Goal: Task Accomplishment & Management: Complete application form

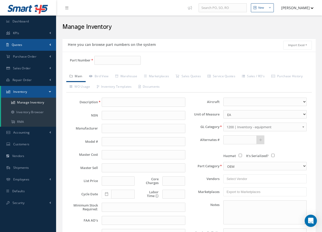
click at [22, 44] on span "Quotes" at bounding box center [17, 45] width 11 height 4
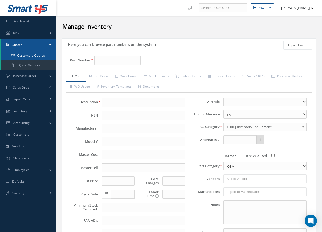
click at [27, 57] on link "Customers Quotes" at bounding box center [28, 56] width 55 height 10
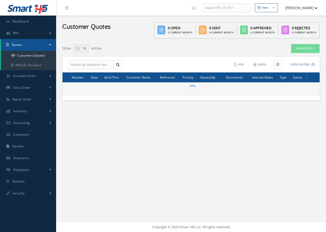
select select "25"
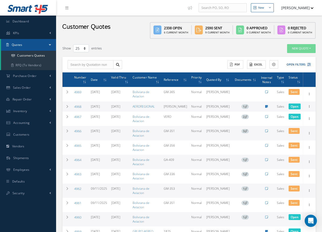
click at [26, 46] on link "Quotes" at bounding box center [28, 45] width 55 height 12
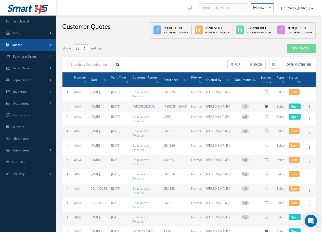
click at [31, 46] on link "Quotes" at bounding box center [28, 45] width 56 height 12
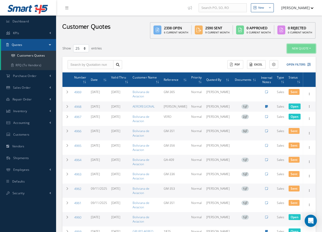
click at [305, 50] on button "New Quote" at bounding box center [301, 48] width 29 height 9
click at [284, 58] on link "Sales Quote" at bounding box center [295, 56] width 41 height 7
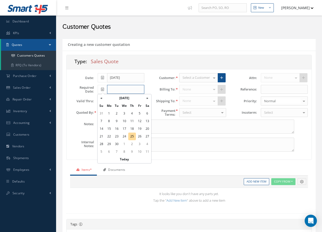
click at [116, 91] on input "text" at bounding box center [125, 89] width 37 height 9
click at [133, 135] on td "25" at bounding box center [132, 136] width 8 height 8
type input "[DATE]"
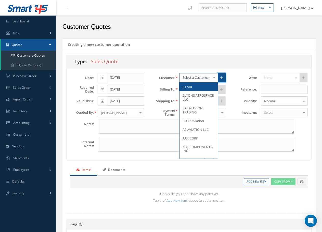
click at [223, 78] on link at bounding box center [222, 77] width 8 height 9
type input "0"
type input "100"
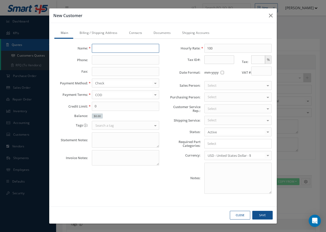
click at [95, 47] on input "text" at bounding box center [125, 48] width 67 height 9
type input "4 airways Limited"
click at [100, 60] on input "text" at bounding box center [125, 59] width 67 height 9
click at [98, 61] on input "text" at bounding box center [125, 59] width 67 height 9
paste input ". [PHONE_NUMBER]"
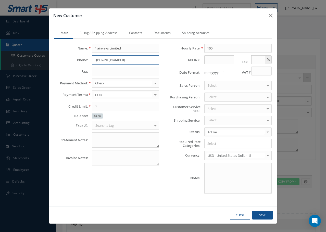
type input ". [PHONE_NUMBER]"
click at [95, 72] on input "text" at bounding box center [125, 71] width 67 height 9
click at [155, 84] on div at bounding box center [155, 83] width 7 height 8
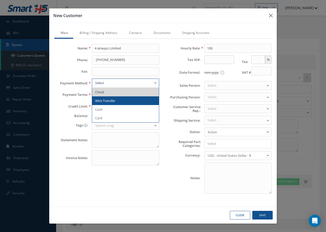
click at [119, 100] on span "Wire Transfer" at bounding box center [125, 100] width 67 height 9
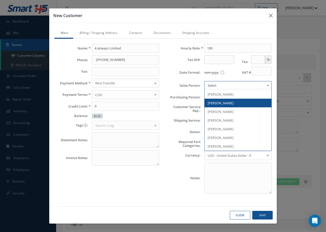
click at [219, 102] on span "[PERSON_NAME]" at bounding box center [220, 103] width 26 height 5
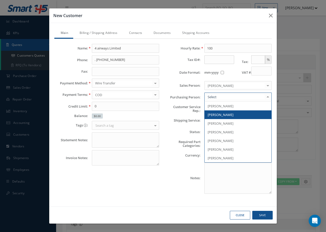
click at [216, 112] on span "[PERSON_NAME]" at bounding box center [237, 114] width 67 height 9
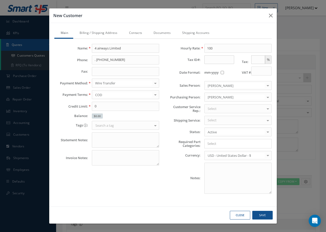
click at [219, 110] on div "Select" at bounding box center [237, 108] width 67 height 9
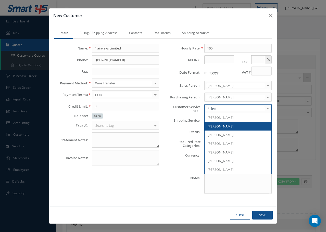
click at [223, 125] on span "[PERSON_NAME]" at bounding box center [220, 126] width 26 height 5
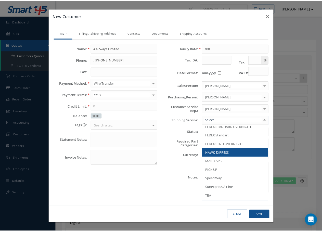
scroll to position [306, 0]
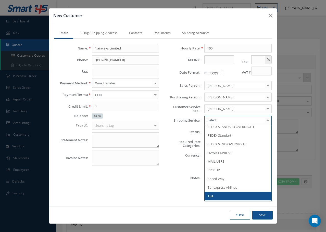
click at [231, 195] on span "TBA" at bounding box center [237, 196] width 67 height 9
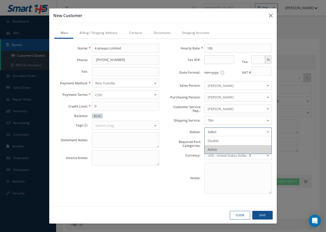
click at [215, 149] on span "Active" at bounding box center [211, 149] width 9 height 5
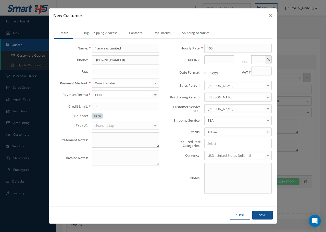
click at [214, 144] on input "Search for option" at bounding box center [236, 143] width 63 height 5
click at [217, 161] on div "Hourly Rate: 100 Tax ID#: Tax: % Date Format: mm-yyyy VAT #: Sales Person: [PER…" at bounding box center [219, 120] width 112 height 152
click at [94, 33] on link "Billing / Shipping Address" at bounding box center [97, 33] width 49 height 11
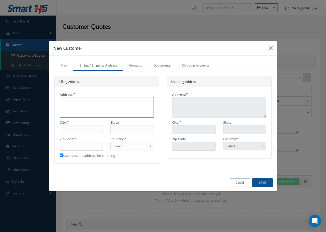
click at [69, 102] on textarea at bounding box center [107, 107] width 94 height 20
paste textarea "[STREET_ADDRESS]"
type textarea "[STREET_ADDRESS]"
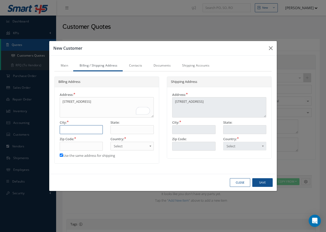
click at [65, 126] on input "text" at bounding box center [81, 129] width 43 height 9
click at [69, 111] on textarea "[STREET_ADDRESS]" at bounding box center [107, 107] width 94 height 20
paste textarea "Birkirkara BKR 9049, [GEOGRAPHIC_DATA]"
type textarea "[STREET_ADDRESS]"
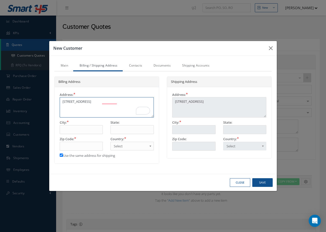
type textarea "[STREET_ADDRESS]"
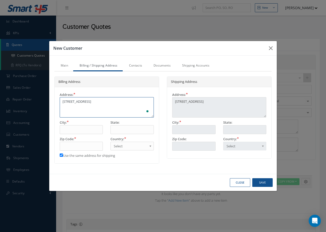
type textarea "[STREET_ADDRESS]"
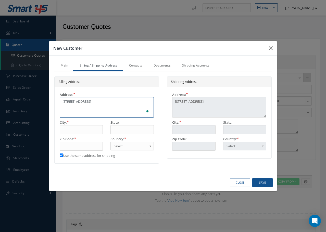
type textarea "[STREET_ADDRESS]"
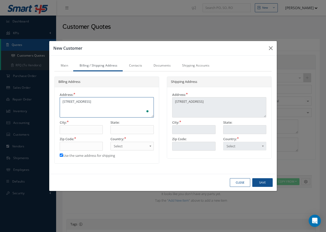
type textarea "[STREET_ADDRESS]"
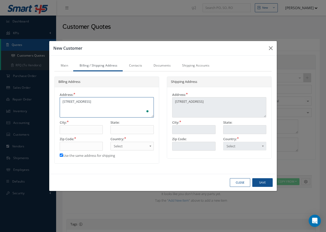
type textarea "[STREET_ADDRESS]"
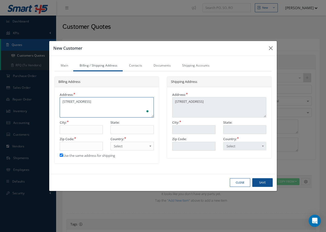
type textarea "[STREET_ADDRESS]"
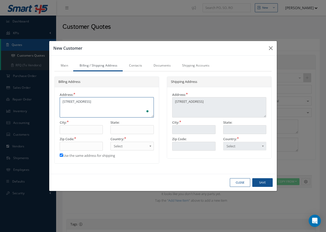
type textarea "[STREET_ADDRESS]"
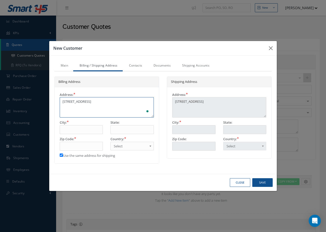
type textarea "[STREET_ADDRESS]"
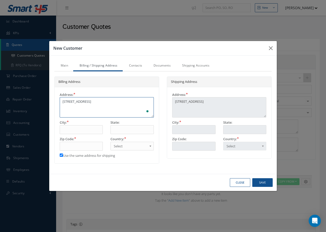
type textarea "[STREET_ADDRESS]"
click at [115, 101] on textarea "[STREET_ADDRESS]" at bounding box center [107, 107] width 94 height 20
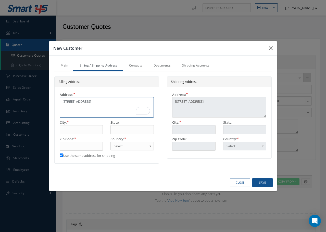
type textarea "[STREET_ADDRESS]"
paste textarea "Birkirkara BKR 9049, [GEOGRAPHIC_DATA]"
type textarea "[STREET_ADDRESS]"
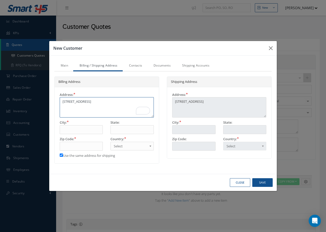
type textarea "[STREET_ADDRESS]"
click at [125, 146] on span "Select" at bounding box center [130, 146] width 33 height 6
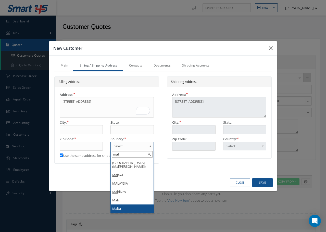
type input "mal"
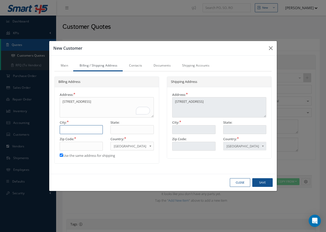
click at [70, 130] on input "text" at bounding box center [81, 129] width 43 height 9
type input "b"
type input "bi"
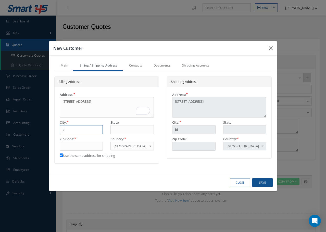
type input "bir"
type input "bi"
type input "b"
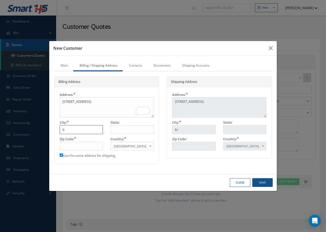
type input "b"
type input "B"
type input "Bu"
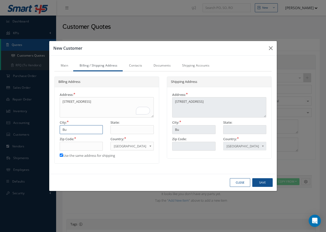
type input "Bur"
type input "Burj"
type input "Burju"
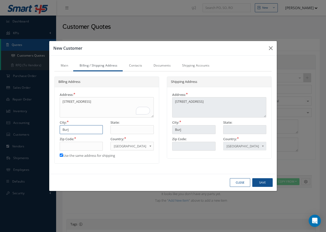
type input "Burju"
type input "Burjur"
type input "Burjurj"
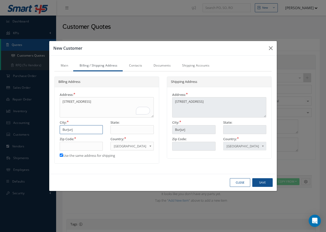
type input "Burjurja"
type input "Burjurjar"
type input "Burjurjara"
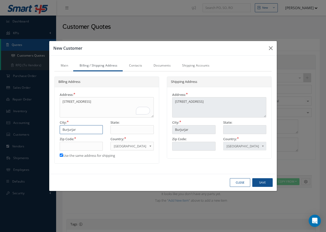
type input "Burjurjara"
type input "Burjurjar"
type input "Burjurja"
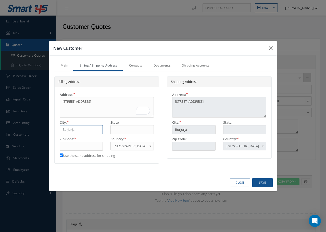
type input "Burjurj"
type input "Burjur"
type input "Burju"
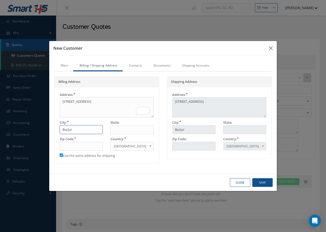
type input "Burju"
type input "Burj"
type input "Bur"
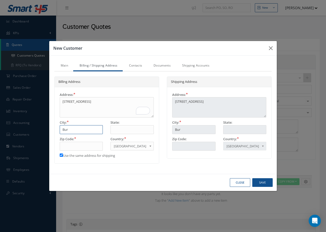
type input "Bu"
type input "B"
type input "Bi"
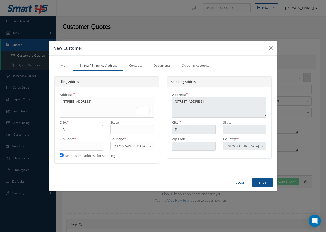
type input "Bi"
type input "Bik"
type input "Biki"
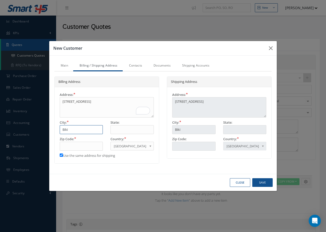
type input "Bikir"
type input "[DEMOGRAPHIC_DATA]"
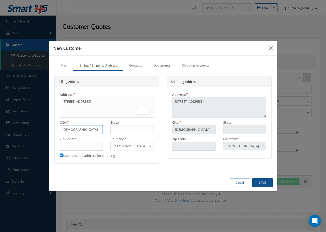
type input "[DEMOGRAPHIC_DATA]"
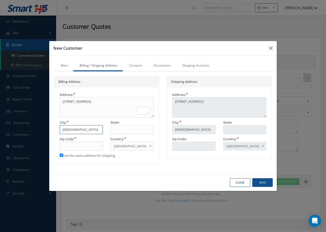
type input "[DEMOGRAPHIC_DATA]"
click at [72, 145] on input "text" at bounding box center [81, 146] width 43 height 9
type input "b"
type input "B"
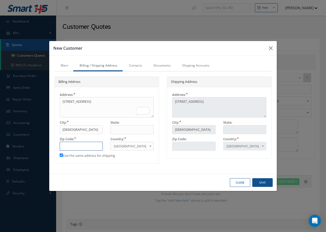
type input "B"
type input "BK"
type input "BKR"
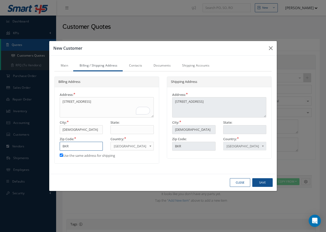
type input "BKR"
type input "BKR 9"
type input "BKR 90"
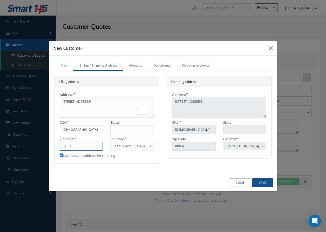
type input "BKR 90"
type input "BKR 904"
type input "BKR 9049"
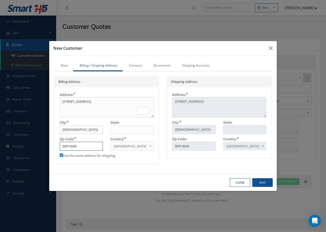
type input "BKR 9049"
click at [138, 66] on link "Contacts" at bounding box center [135, 66] width 24 height 11
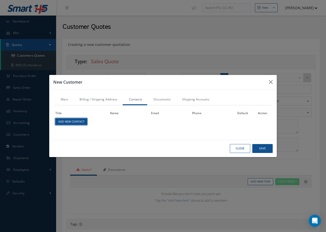
click at [82, 120] on link "Add New Contact" at bounding box center [71, 121] width 32 height 7
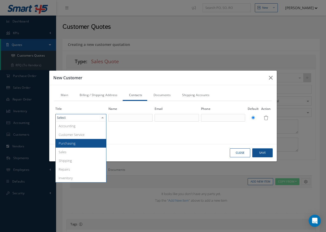
click at [66, 145] on span "Purchasing" at bounding box center [67, 143] width 17 height 5
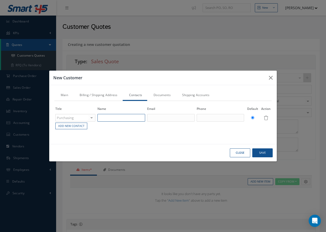
click at [120, 116] on input "text" at bounding box center [120, 118] width 47 height 8
click at [112, 118] on input "FIORI" at bounding box center [120, 118] width 47 height 8
type input "FIORI FIZI"
type input "[EMAIL_ADDRESS][DOMAIN_NAME]"
click at [203, 118] on input "text" at bounding box center [219, 118] width 47 height 8
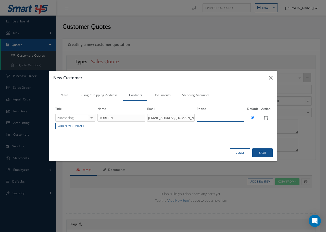
paste input "[PHONE_NUMBER]"
type input "[PHONE_NUMBER]"
click at [263, 152] on button "Save" at bounding box center [262, 152] width 20 height 9
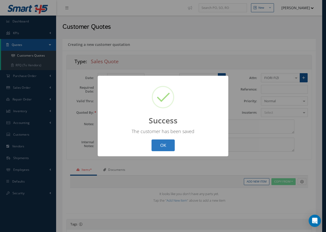
click at [163, 146] on button "OK" at bounding box center [162, 145] width 23 height 12
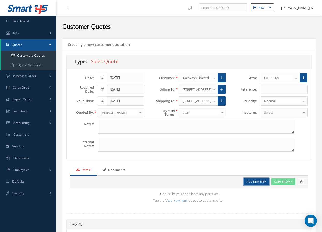
click at [259, 182] on link "Add New Item" at bounding box center [256, 181] width 25 height 7
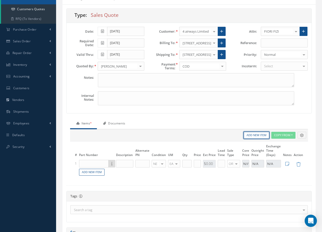
scroll to position [51, 0]
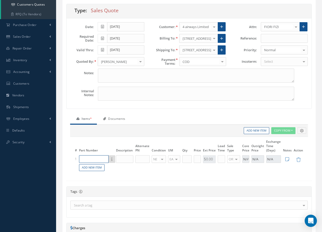
click at [93, 160] on input "text" at bounding box center [94, 159] width 30 height 8
click at [94, 159] on input "text" at bounding box center [94, 159] width 30 height 8
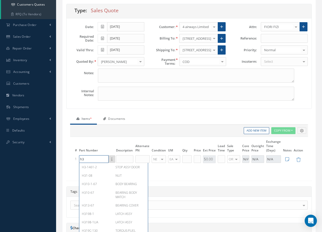
type input "h"
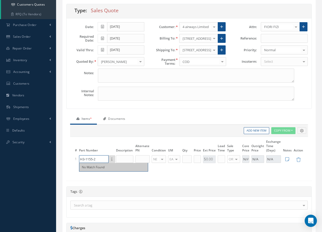
type input "H3-1155-2"
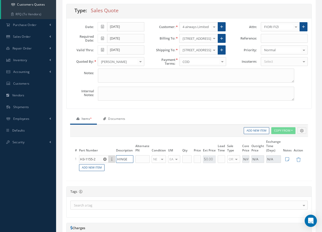
type input "HINGE"
type input "NS"
type input "1"
type input "S"
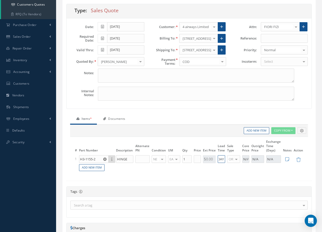
type input "1 DAY"
click at [195, 159] on input "text" at bounding box center [197, 159] width 7 height 8
click at [210, 158] on div "$0.00" at bounding box center [209, 159] width 13 height 8
click at [199, 160] on input "text" at bounding box center [197, 159] width 7 height 8
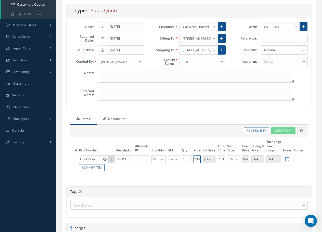
scroll to position [0, 2]
type input "$350"
click at [93, 169] on link "Add New Item" at bounding box center [91, 167] width 25 height 7
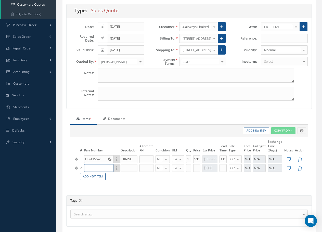
click at [92, 167] on input "text" at bounding box center [98, 168] width 29 height 8
type input "139-00-520-00"
click at [125, 166] on input "text" at bounding box center [128, 168] width 17 height 8
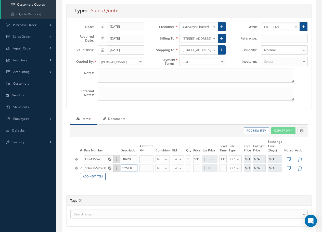
type input "COVER"
click at [194, 168] on input "text" at bounding box center [196, 168] width 7 height 8
type input "$122"
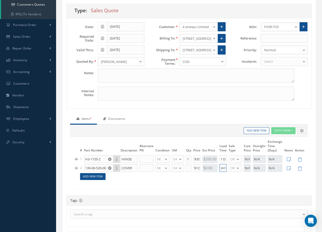
type input "1 DAY"
click at [90, 177] on link "Add New Item" at bounding box center [92, 176] width 25 height 7
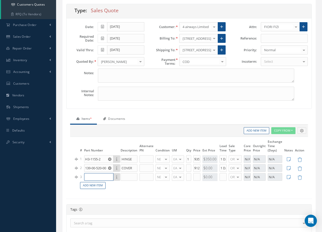
click at [90, 177] on input "text" at bounding box center [98, 177] width 29 height 8
click at [189, 167] on input "text" at bounding box center [188, 168] width 5 height 8
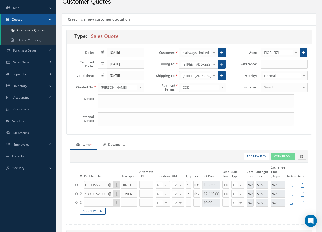
scroll to position [25, 0]
click at [189, 193] on input "20" at bounding box center [188, 194] width 5 height 8
drag, startPoint x: 187, startPoint y: 193, endPoint x: 199, endPoint y: 193, distance: 11.7
click at [199, 193] on tr "2 139-00-520-00 139-00-520-00HV COVER COVER NE OH SV RP AR NE FN NS RE FP BER N…" at bounding box center [191, 193] width 234 height 9
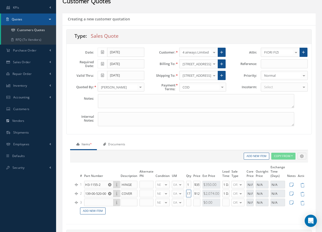
type input "17"
click at [159, 207] on td "NE OH SV RP AR NE FN NS RE FP BER N/A INSP CAL BC No elements found. List is em…" at bounding box center [162, 202] width 16 height 9
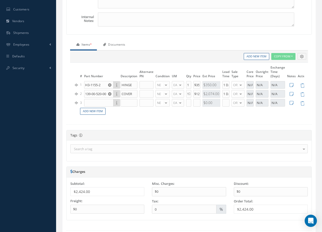
scroll to position [127, 0]
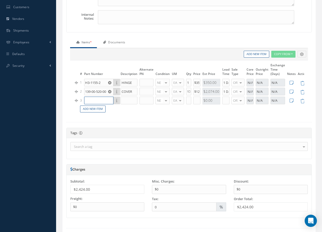
click at [88, 100] on input "text" at bounding box center [98, 101] width 29 height 8
type input "[PHONE_NUMBER]"
click at [126, 99] on input "text" at bounding box center [128, 101] width 17 height 8
type input "INNER HINGE"
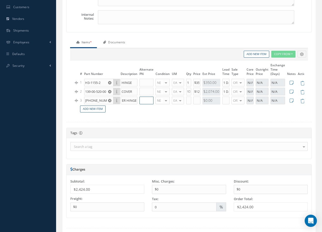
scroll to position [0, 0]
type input "NS"
drag, startPoint x: 99, startPoint y: 101, endPoint x: 85, endPoint y: 101, distance: 14.3
click at [85, 101] on input "[PHONE_NUMBER]" at bounding box center [98, 101] width 29 height 8
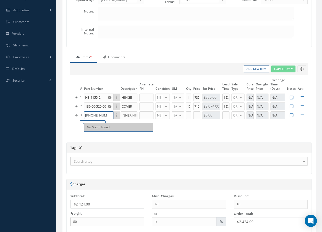
scroll to position [127, 0]
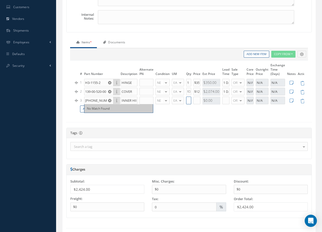
click at [188, 101] on input "text" at bounding box center [188, 101] width 5 height 8
type input "2"
click at [198, 101] on input "text" at bounding box center [196, 101] width 7 height 8
type input "$150"
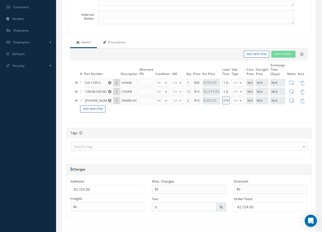
scroll to position [0, 0]
type input "STK"
click at [292, 102] on icon at bounding box center [291, 100] width 4 height 4
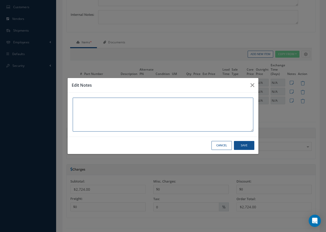
click at [85, 105] on textarea at bounding box center [163, 115] width 180 height 34
click at [76, 103] on textarea "51 AVAILABLE STOCK" at bounding box center [163, 115] width 180 height 34
type textarea "QTY: 51 AVAILABLE STOCK"
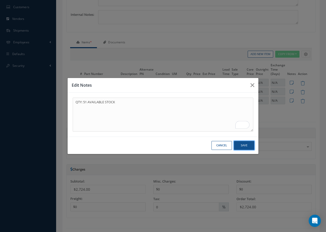
click at [244, 145] on button "Save" at bounding box center [244, 145] width 20 height 9
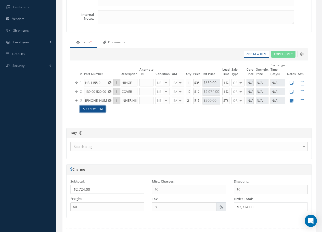
click at [96, 109] on link "Add New Item" at bounding box center [92, 108] width 25 height 7
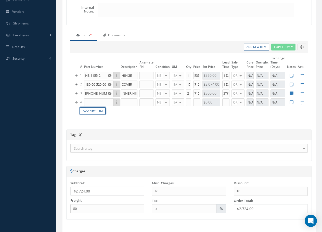
scroll to position [138, 0]
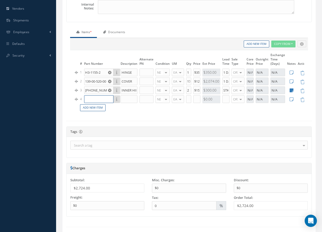
click at [91, 100] on input "text" at bounding box center [98, 99] width 29 height 8
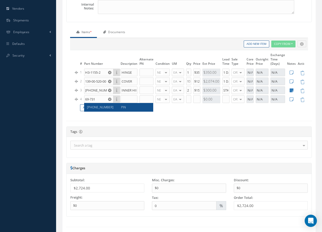
click at [94, 106] on span "[PHONE_NUMBER]" at bounding box center [100, 107] width 26 height 4
type input "[PHONE_NUMBER]"
type input "PIN"
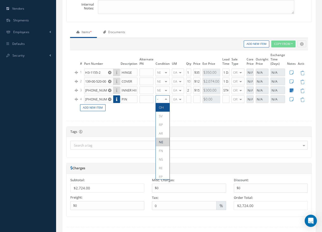
click at [166, 100] on div at bounding box center [165, 99] width 7 height 7
click at [163, 161] on span "NS" at bounding box center [161, 159] width 4 height 5
click at [166, 90] on div at bounding box center [165, 90] width 7 height 7
click at [161, 149] on span "NS" at bounding box center [161, 150] width 4 height 5
click at [167, 81] on div at bounding box center [165, 81] width 7 height 7
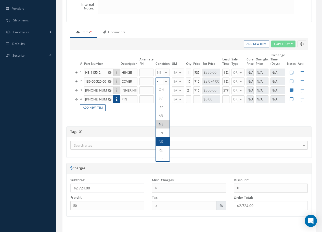
drag, startPoint x: 162, startPoint y: 141, endPoint x: 163, endPoint y: 97, distance: 43.8
click at [162, 141] on span "NS" at bounding box center [161, 141] width 4 height 5
click at [167, 71] on div at bounding box center [165, 72] width 7 height 7
click at [161, 131] on span "NS" at bounding box center [161, 132] width 4 height 5
click at [189, 100] on input "text" at bounding box center [188, 99] width 5 height 8
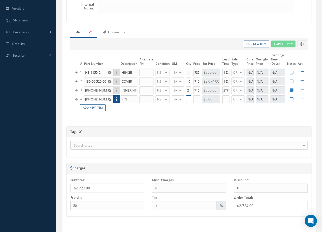
click at [189, 100] on input "text" at bounding box center [188, 99] width 5 height 8
type input "2"
click at [187, 95] on td "2" at bounding box center [188, 99] width 7 height 9
click at [195, 98] on input "text" at bounding box center [196, 99] width 7 height 8
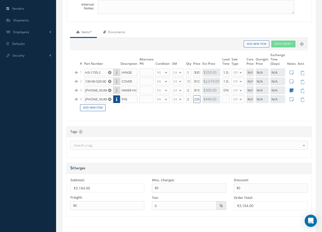
type input "$220"
type input "STK"
click at [87, 107] on link "Add New Item" at bounding box center [92, 107] width 25 height 7
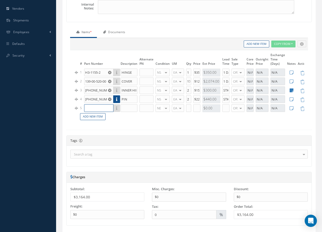
click at [90, 109] on input "text" at bounding box center [98, 108] width 29 height 8
type input "1519M13P03"
type input "CLAMP"
type input "NS"
type input "1"
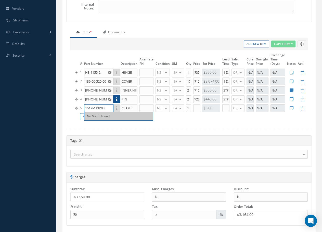
drag, startPoint x: 106, startPoint y: 109, endPoint x: 85, endPoint y: 107, distance: 21.2
click at [85, 107] on input "1519M13P03" at bounding box center [98, 108] width 29 height 8
click at [197, 109] on input "text" at bounding box center [196, 108] width 7 height 8
type input "$250"
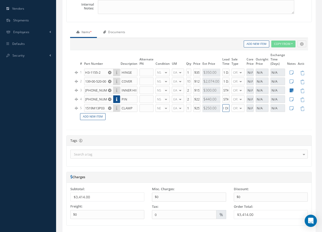
scroll to position [0, 3]
type input "1 DIA"
click at [147, 117] on td "Add New Item" at bounding box center [174, 117] width 190 height 8
click at [102, 116] on link "Add New Item" at bounding box center [92, 116] width 25 height 7
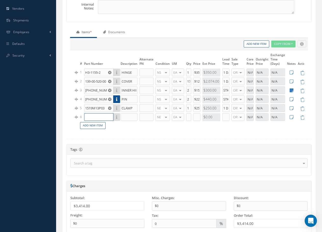
click at [86, 117] on input "text" at bounding box center [98, 117] width 29 height 8
type input "835867-401"
click at [126, 118] on input "text" at bounding box center [128, 117] width 17 height 8
type input "TIMER"
type input "NS"
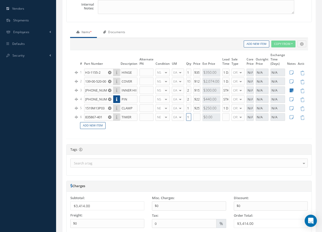
type input "1"
drag, startPoint x: 104, startPoint y: 117, endPoint x: 88, endPoint y: 116, distance: 15.6
click at [85, 115] on input "835867-401" at bounding box center [98, 117] width 29 height 8
click at [167, 117] on div at bounding box center [165, 116] width 7 height 7
click at [163, 134] on span "SV" at bounding box center [163, 133] width 14 height 9
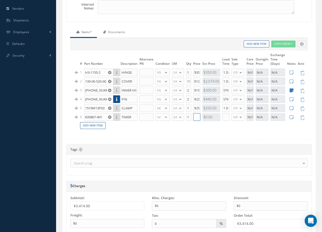
click at [195, 117] on input "text" at bounding box center [196, 117] width 7 height 8
type input "$750"
type input "1"
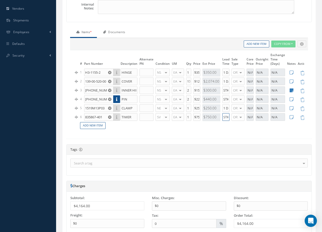
scroll to position [0, 0]
type input "STK"
click at [274, 130] on div "# Part Number Description Alternate PN Condition UM Qty Cost Markup Percentage …" at bounding box center [189, 92] width 230 height 81
click at [183, 148] on div "Tags Tags make categorizing and grouping items together easier, and thereby, he…" at bounding box center [188, 149] width 245 height 10
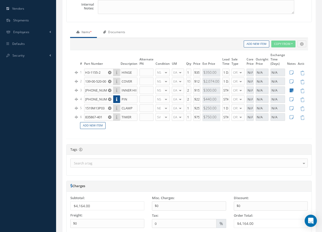
click at [289, 117] on td at bounding box center [291, 117] width 11 height 9
click at [290, 117] on icon at bounding box center [291, 117] width 4 height 4
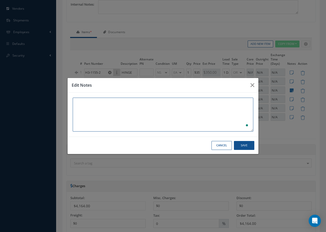
click at [93, 104] on textarea "To enrich screen reader interactions, please activate Accessibility in Grammarl…" at bounding box center [163, 115] width 180 height 34
type textarea "FAA TAG 03/2011 TAG STK"
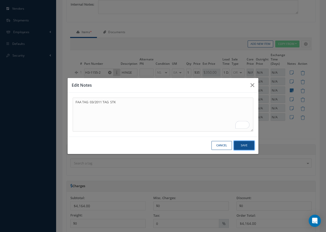
click at [246, 144] on button "Save" at bounding box center [244, 145] width 20 height 9
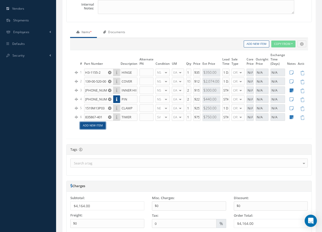
click at [89, 126] on link "Add New Item" at bounding box center [92, 125] width 25 height 7
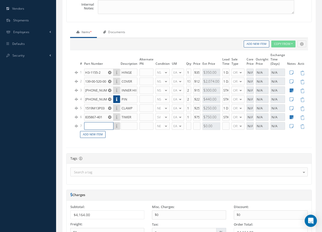
click at [92, 127] on input "text" at bounding box center [98, 126] width 29 height 8
type input "[PHONE_NUMBER]"
click at [297, 41] on button at bounding box center [301, 44] width 9 height 7
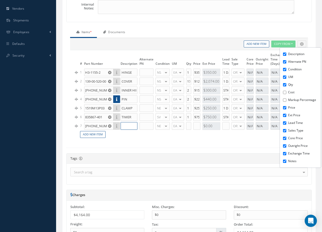
click at [132, 128] on input "text" at bounding box center [128, 126] width 17 height 8
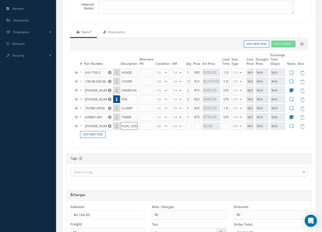
scroll to position [0, 8]
type input "MANUAL LENS"
type input "NS"
type input "1"
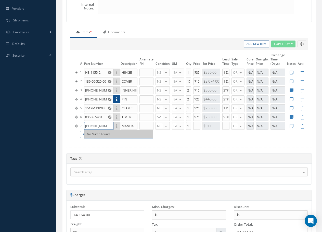
drag, startPoint x: 106, startPoint y: 125, endPoint x: 87, endPoint y: 124, distance: 18.9
click at [85, 124] on input "[PHONE_NUMBER]" at bounding box center [98, 126] width 29 height 8
click at [198, 125] on input "text" at bounding box center [196, 126] width 7 height 8
click at [166, 127] on div at bounding box center [165, 125] width 7 height 7
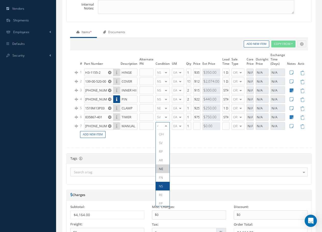
click at [161, 186] on span "NS" at bounding box center [161, 186] width 4 height 5
click at [195, 125] on input "text" at bounding box center [196, 126] width 7 height 8
type input "$325"
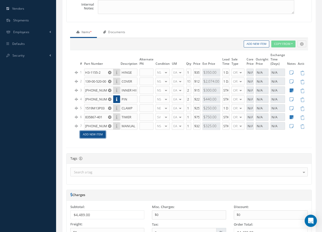
click at [95, 135] on link "Add New Item" at bounding box center [92, 134] width 25 height 7
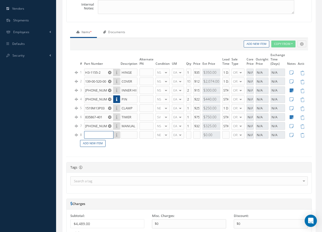
click at [93, 136] on input "text" at bounding box center [98, 135] width 29 height 8
click at [194, 135] on input "text" at bounding box center [196, 135] width 7 height 8
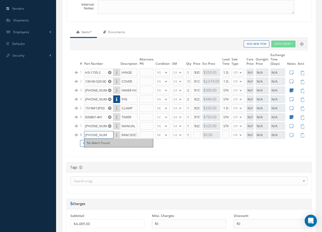
scroll to position [0, 1]
drag, startPoint x: 85, startPoint y: 135, endPoint x: 110, endPoint y: 135, distance: 24.5
click at [110, 135] on input "[PHONE_NUMBER]" at bounding box center [98, 135] width 29 height 8
click at [99, 135] on input "[PHONE_NUMBER]" at bounding box center [98, 135] width 29 height 8
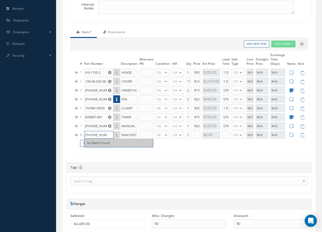
drag, startPoint x: 107, startPoint y: 134, endPoint x: 85, endPoint y: 136, distance: 22.2
click at [85, 136] on input "[PHONE_NUMBER]" at bounding box center [98, 135] width 29 height 8
click at [228, 134] on input "text" at bounding box center [225, 135] width 7 height 8
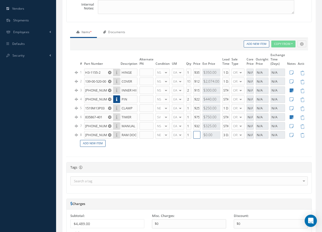
click at [198, 136] on input "text" at bounding box center [196, 135] width 7 height 8
click at [100, 145] on link "Add New Item" at bounding box center [92, 143] width 25 height 7
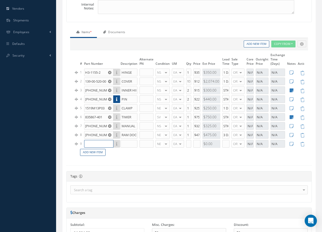
click at [88, 145] on input "text" at bounding box center [98, 144] width 29 height 8
drag, startPoint x: 105, startPoint y: 143, endPoint x: 83, endPoint y: 143, distance: 21.4
click at [83, 143] on td "[PHONE_NUMBER] No Match Found" at bounding box center [101, 143] width 36 height 9
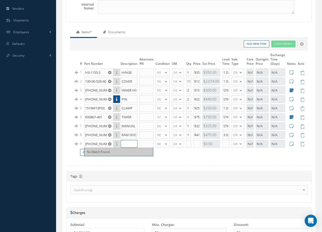
click at [125, 143] on input "text" at bounding box center [128, 144] width 17 height 8
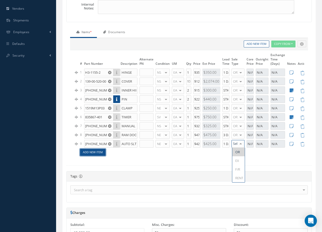
click at [97, 152] on link "Add New Item" at bounding box center [92, 152] width 25 height 7
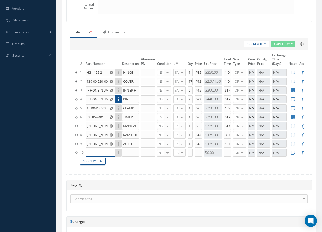
click at [90, 152] on input "text" at bounding box center [100, 153] width 29 height 8
click at [88, 162] on link "Add New Item" at bounding box center [92, 161] width 25 height 7
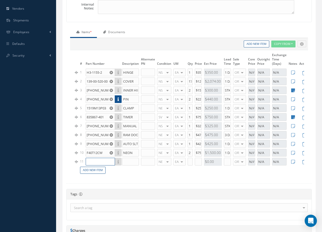
click at [93, 161] on input "text" at bounding box center [100, 162] width 29 height 8
drag, startPoint x: 103, startPoint y: 153, endPoint x: 86, endPoint y: 153, distance: 17.6
click at [86, 153] on input "F40T12CW" at bounding box center [100, 153] width 29 height 8
click at [0, 0] on div "No Match Found" at bounding box center [0, 0] width 0 height 0
click at [91, 161] on input "text" at bounding box center [100, 162] width 29 height 8
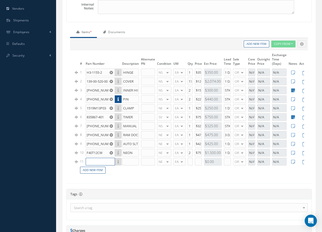
click at [100, 159] on input "text" at bounding box center [100, 162] width 29 height 8
click at [297, 41] on button at bounding box center [301, 44] width 9 height 7
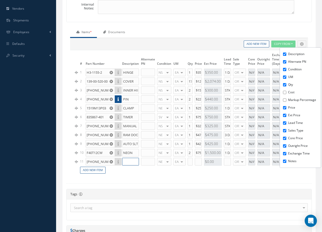
click at [130, 159] on input "text" at bounding box center [130, 162] width 17 height 8
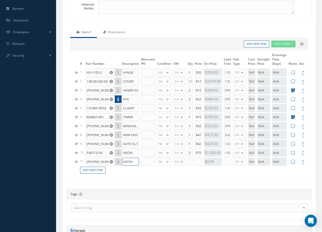
drag, startPoint x: 134, startPoint y: 161, endPoint x: 112, endPoint y: 158, distance: 22.3
click at [112, 158] on tr "11 65-70938-3 No Match Found NEON NE OH SV RP AR NE FN NS RE FP BER N/A INSP CA…" at bounding box center [192, 161] width 236 height 9
click at [145, 162] on input "text" at bounding box center [148, 162] width 14 height 8
drag, startPoint x: 152, startPoint y: 160, endPoint x: 134, endPoint y: 161, distance: 17.3
click at [134, 161] on tr "11 65-70938-3 No Match Found FAIRING 65-70938U4 No Match Found NE OH SV RP AR N…" at bounding box center [192, 161] width 236 height 9
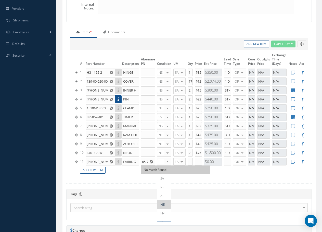
click at [167, 161] on div at bounding box center [167, 161] width 7 height 7
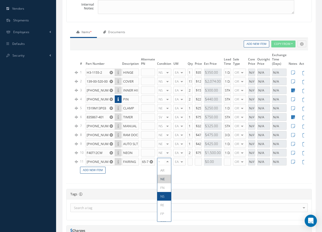
click at [162, 197] on span "NS" at bounding box center [162, 196] width 4 height 5
click at [190, 161] on input "text" at bounding box center [189, 162] width 5 height 8
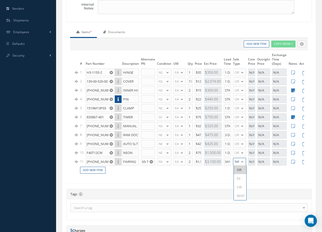
scroll to position [0, 0]
click at [293, 162] on icon at bounding box center [293, 161] width 4 height 4
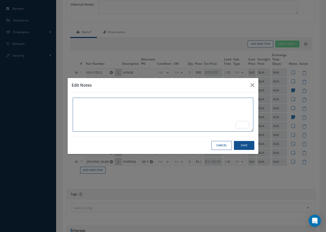
click at [93, 106] on textarea "To enrich screen reader interactions, please activate Accessibility in Grammarl…" at bounding box center [163, 115] width 180 height 34
click at [79, 104] on textarea "To enrich screen reader interactions, please activate Accessibility in Grammarl…" at bounding box center [163, 115] width 180 height 34
paste textarea "65-70938U4"
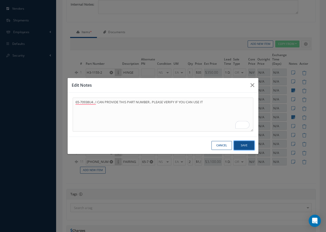
drag, startPoint x: 244, startPoint y: 142, endPoint x: 243, endPoint y: 146, distance: 4.1
click at [244, 143] on button "Save" at bounding box center [244, 145] width 20 height 9
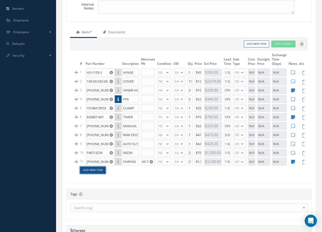
click at [98, 170] on link "Add New Item" at bounding box center [92, 170] width 25 height 7
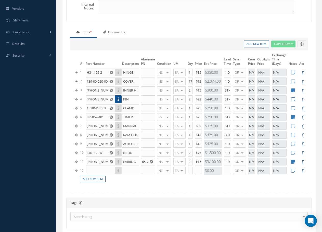
click at [92, 167] on td at bounding box center [103, 170] width 36 height 9
click at [91, 170] on input "text" at bounding box center [100, 171] width 29 height 8
click at [297, 41] on button at bounding box center [301, 44] width 9 height 7
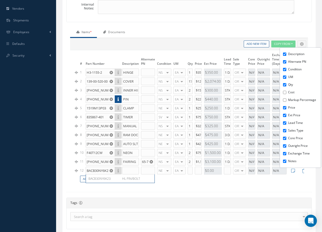
scroll to position [0, 0]
click at [130, 171] on input "text" at bounding box center [130, 171] width 17 height 8
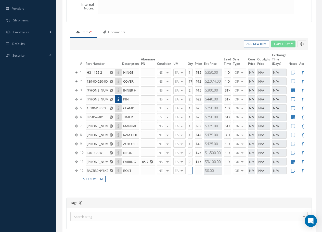
click at [191, 170] on input "text" at bounding box center [189, 171] width 5 height 8
click at [93, 171] on input "BACB30NY6K2" at bounding box center [100, 171] width 29 height 8
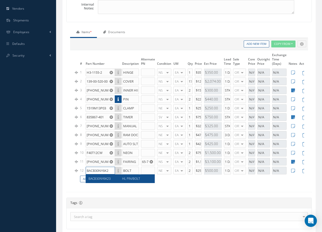
scroll to position [0, 1]
drag, startPoint x: 86, startPoint y: 170, endPoint x: 116, endPoint y: 171, distance: 30.3
click at [116, 171] on div "BACB30NY6K2 BACB30NY6K23 HL PIN/BOLT" at bounding box center [103, 171] width 34 height 8
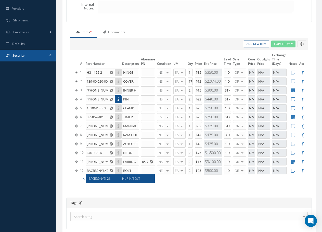
scroll to position [0, 0]
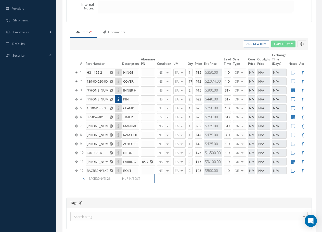
click at [209, 171] on div "$500.00" at bounding box center [213, 171] width 18 height 8
drag, startPoint x: 205, startPoint y: 170, endPoint x: 221, endPoint y: 171, distance: 15.8
click at [221, 171] on div "$500.00" at bounding box center [213, 171] width 18 height 8
click at [213, 171] on div "$500.00" at bounding box center [213, 171] width 18 height 8
click at [206, 169] on div "$500.00" at bounding box center [213, 171] width 18 height 8
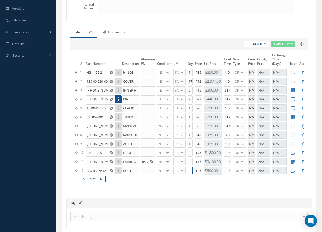
drag, startPoint x: 191, startPoint y: 170, endPoint x: 180, endPoint y: 169, distance: 10.8
click at [180, 169] on tr "12 BACB30NY6K2 BACB30NY6K23 HL PIN/BOLT BOLT NE OH SV RP AR NE FN NS RE FP BER …" at bounding box center [192, 170] width 236 height 9
click at [197, 170] on input "$2.50" at bounding box center [198, 171] width 7 height 8
drag, startPoint x: 196, startPoint y: 170, endPoint x: 219, endPoint y: 174, distance: 23.0
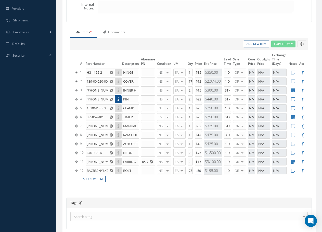
click at [219, 174] on tr "12 BACB30NY6K2 BACB30NY6K23 HL PIN/BOLT BOLT NE OH SV RP AR NE FN NS RE FP BER …" at bounding box center [192, 170] width 236 height 9
click at [188, 180] on td "Add New Item" at bounding box center [175, 179] width 192 height 8
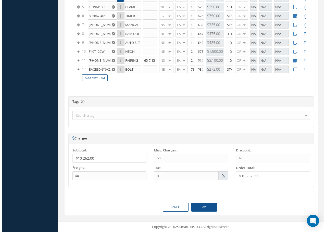
scroll to position [242, 0]
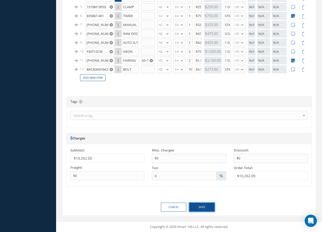
click at [203, 208] on button "Save" at bounding box center [201, 207] width 25 height 9
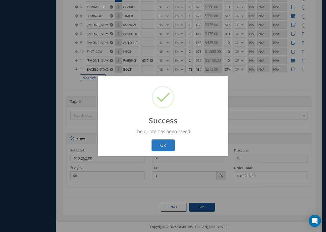
click at [163, 149] on button "OK" at bounding box center [162, 145] width 23 height 12
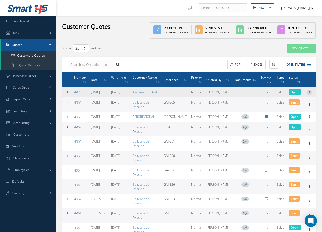
click at [309, 94] on icon at bounding box center [308, 92] width 5 height 4
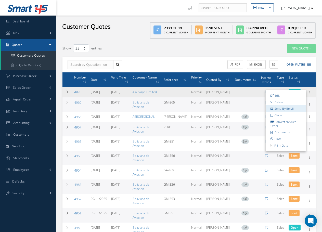
click at [286, 111] on link "Send By Email" at bounding box center [285, 108] width 40 height 7
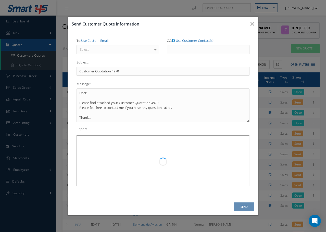
click at [93, 51] on div "Select" at bounding box center [117, 49] width 83 height 9
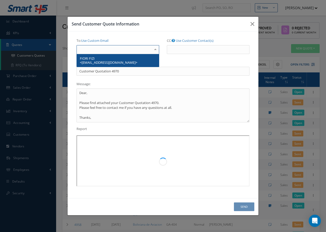
click at [97, 61] on span "FIORI FIZI <[EMAIL_ADDRESS][DOMAIN_NAME]>" at bounding box center [108, 60] width 57 height 9
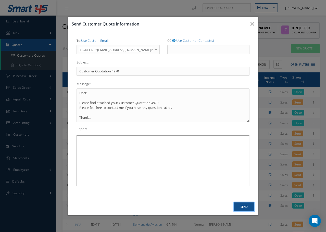
click at [244, 208] on button "Send" at bounding box center [244, 206] width 20 height 9
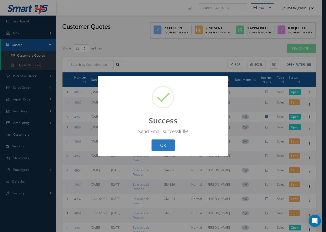
click at [169, 145] on button "OK" at bounding box center [162, 145] width 23 height 12
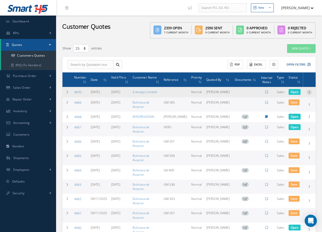
click at [308, 93] on icon at bounding box center [308, 92] width 5 height 4
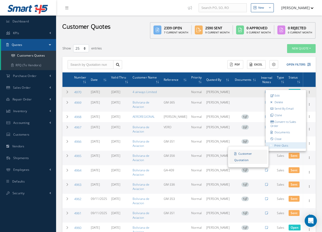
click at [248, 157] on link "Customer Quotation" at bounding box center [248, 156] width 38 height 14
